Goal: Check status: Check status

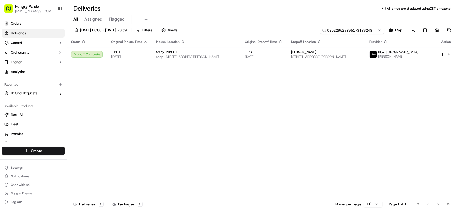
click at [366, 32] on input "025229523895173186248" at bounding box center [352, 29] width 64 height 7
paste input "764823208885976509779"
type input "764823208885976509779"
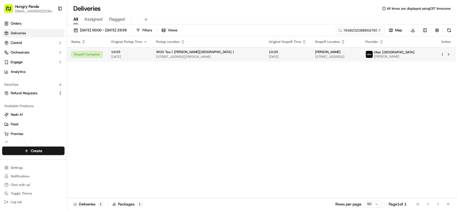
click at [218, 50] on div "WOO Tea ( [PERSON_NAME][GEOGRAPHIC_DATA] )" at bounding box center [208, 52] width 104 height 4
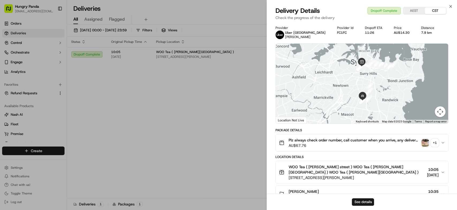
click at [425, 143] on img "button" at bounding box center [424, 142] width 7 height 7
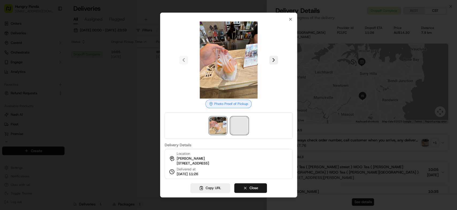
click at [244, 123] on span at bounding box center [239, 125] width 17 height 17
click at [78, 77] on div at bounding box center [228, 105] width 457 height 210
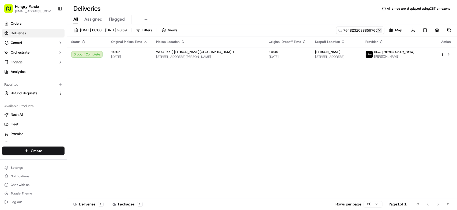
click at [377, 32] on button at bounding box center [378, 30] width 5 height 5
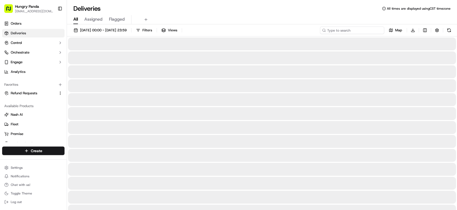
click at [369, 31] on input at bounding box center [352, 29] width 64 height 7
paste input "5657279988050754451339"
type input "5657279988050754451339"
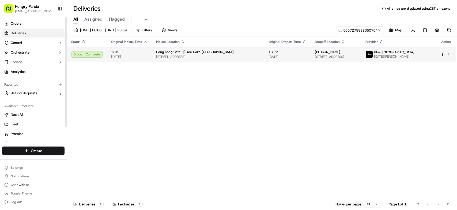
click at [264, 53] on td "13:22 [DATE]" at bounding box center [287, 54] width 46 height 14
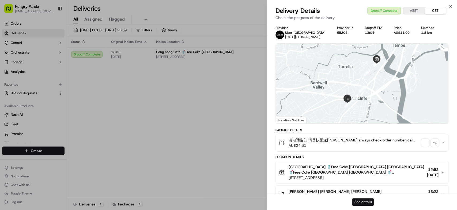
click at [429, 144] on button "+ 1" at bounding box center [429, 142] width 17 height 7
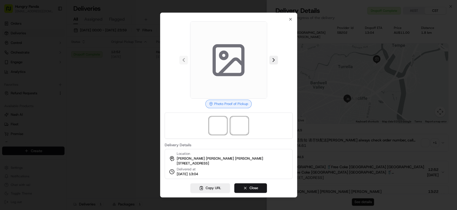
drag, startPoint x: 246, startPoint y: 121, endPoint x: 207, endPoint y: 121, distance: 38.5
click at [245, 121] on span at bounding box center [239, 125] width 17 height 17
